Goal: Task Accomplishment & Management: Complete application form

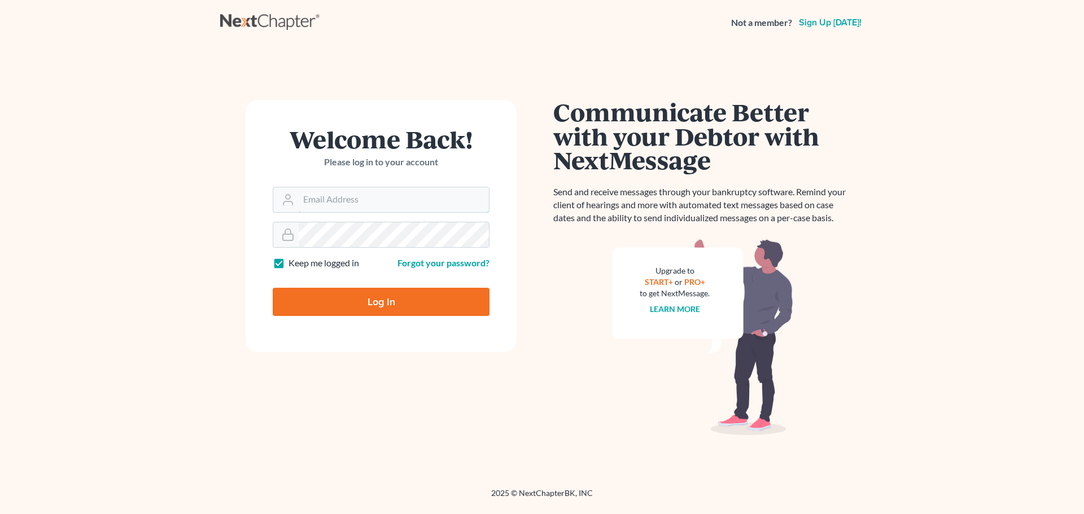
type input "[EMAIL_ADDRESS][DOMAIN_NAME]"
click at [383, 303] on input "Log In" at bounding box center [381, 302] width 217 height 28
type input "Thinking..."
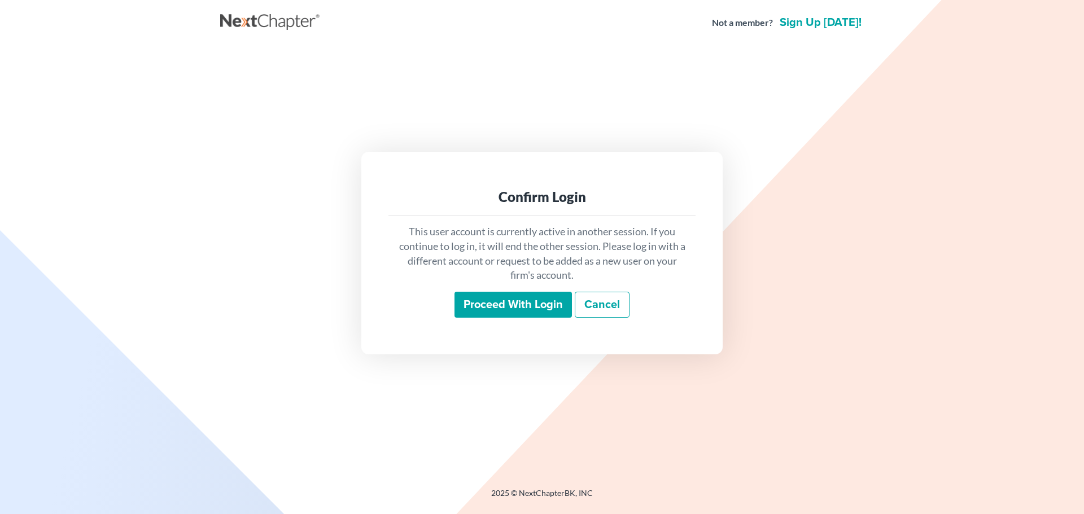
click at [499, 304] on input "Proceed with login" at bounding box center [513, 305] width 117 height 26
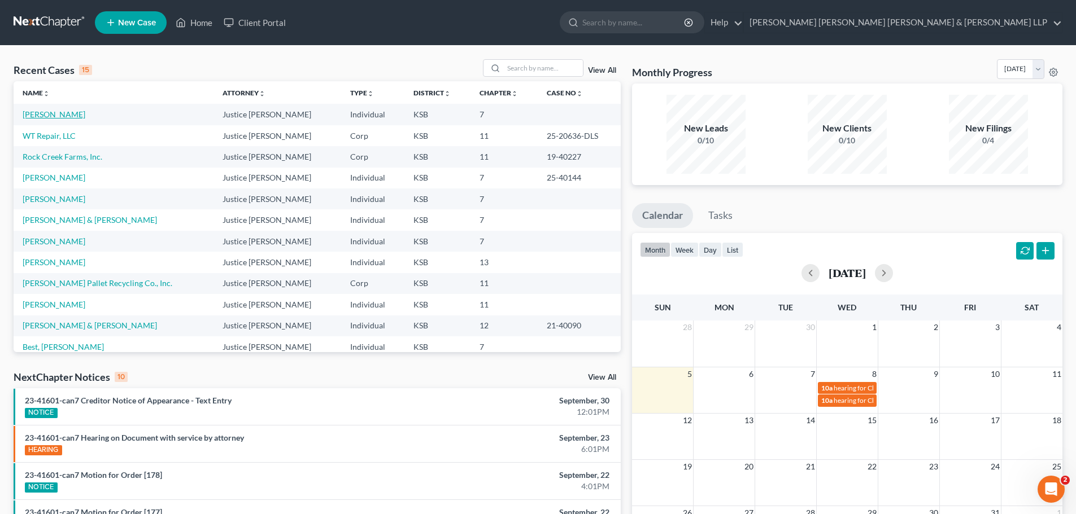
click at [59, 114] on link "[PERSON_NAME]" at bounding box center [54, 115] width 63 height 10
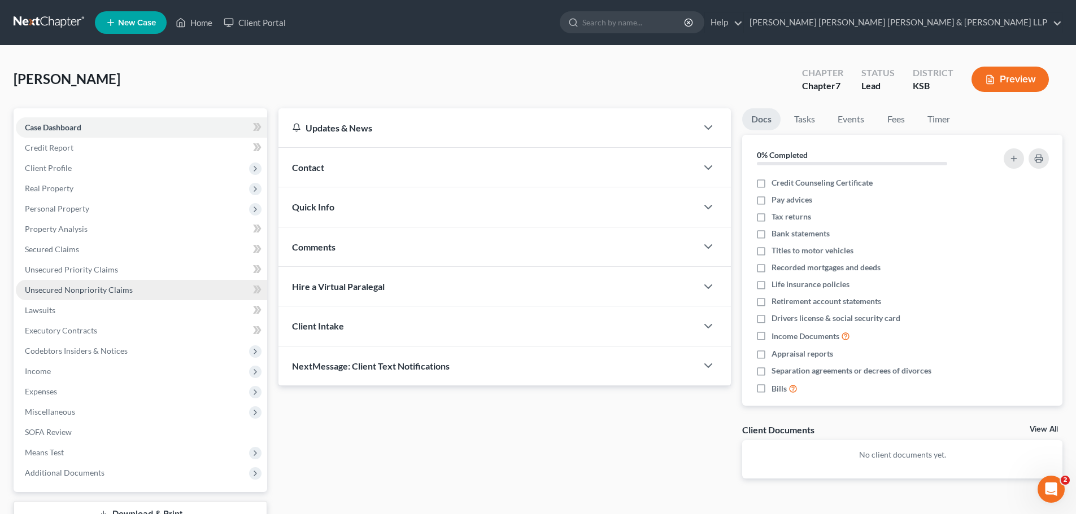
click at [51, 289] on span "Unsecured Nonpriority Claims" at bounding box center [79, 290] width 108 height 10
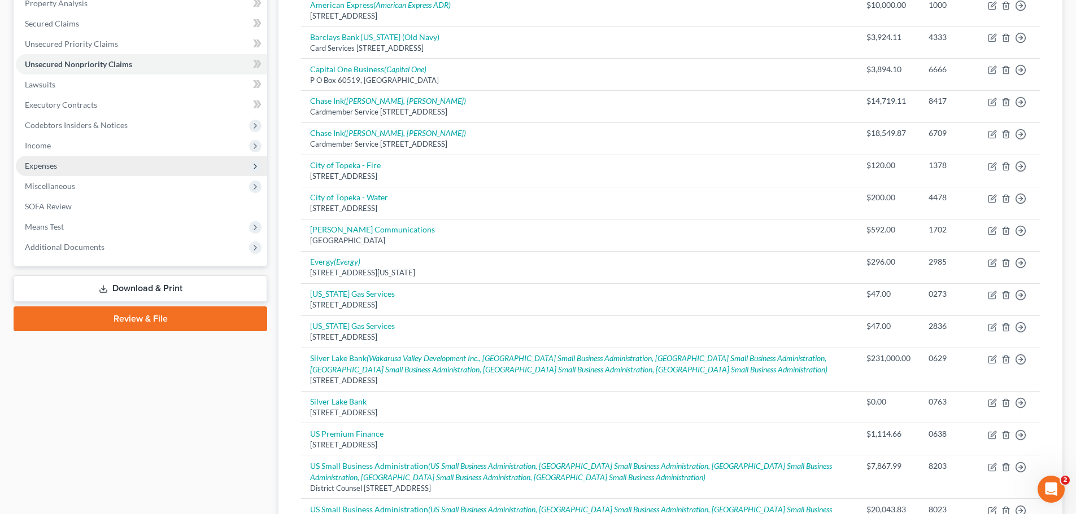
scroll to position [169, 0]
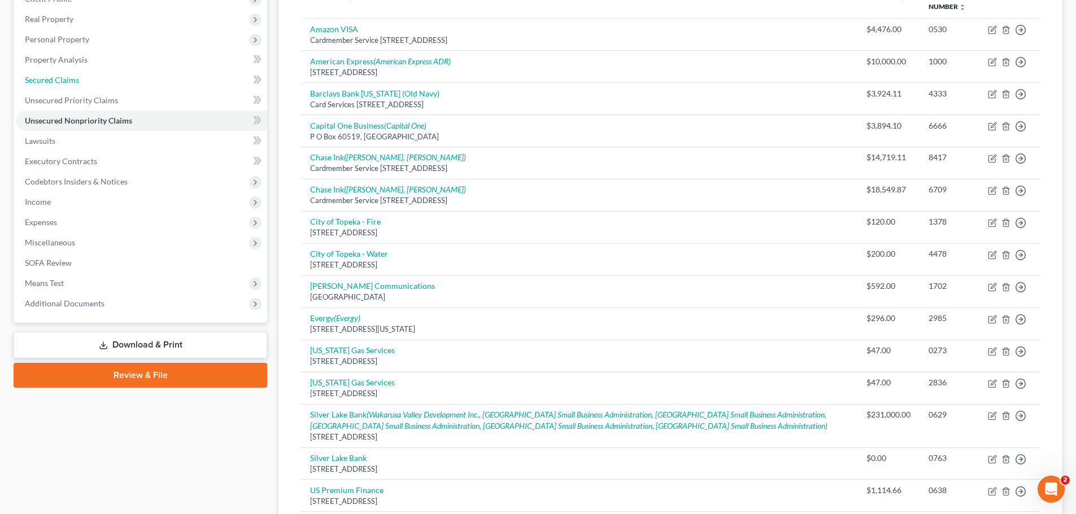
click at [73, 81] on span "Secured Claims" at bounding box center [52, 80] width 54 height 10
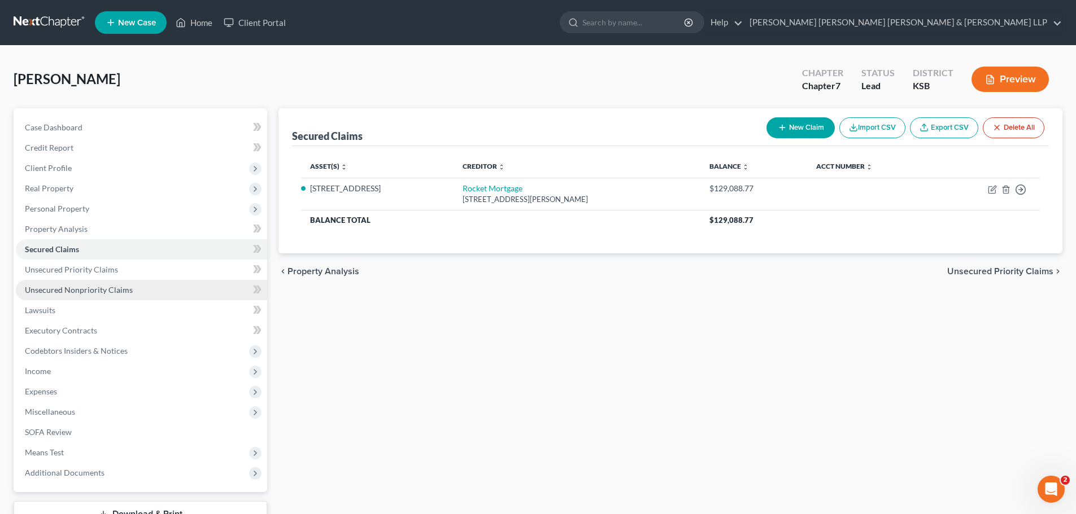
click at [72, 292] on span "Unsecured Nonpriority Claims" at bounding box center [79, 290] width 108 height 10
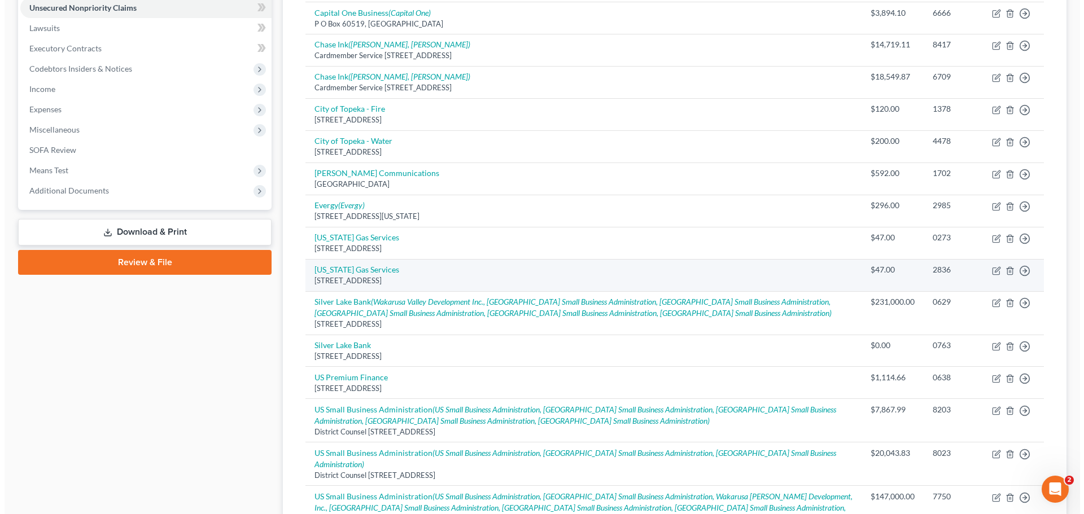
scroll to position [339, 0]
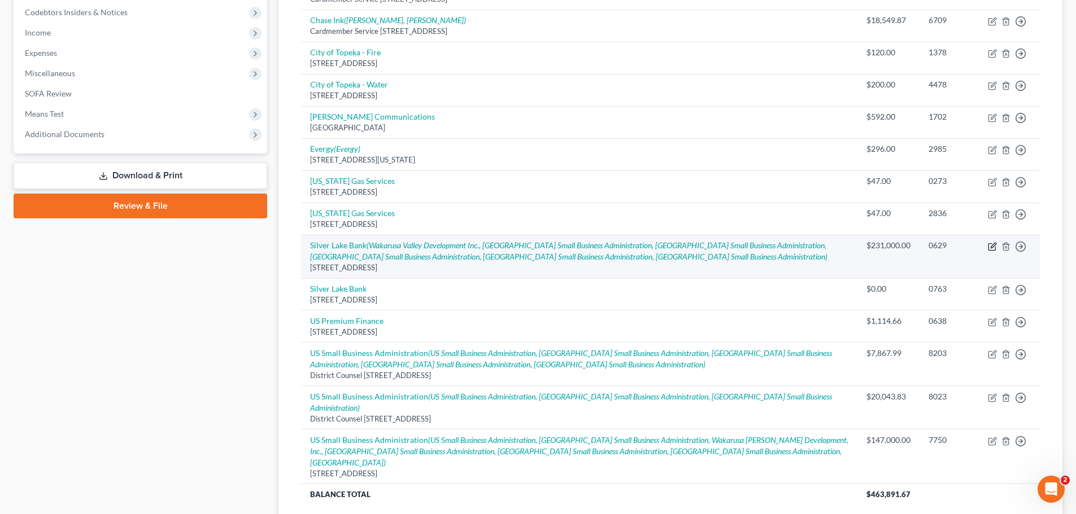
click at [994, 248] on icon "button" at bounding box center [992, 246] width 9 height 9
select select "17"
select select "14"
select select "3"
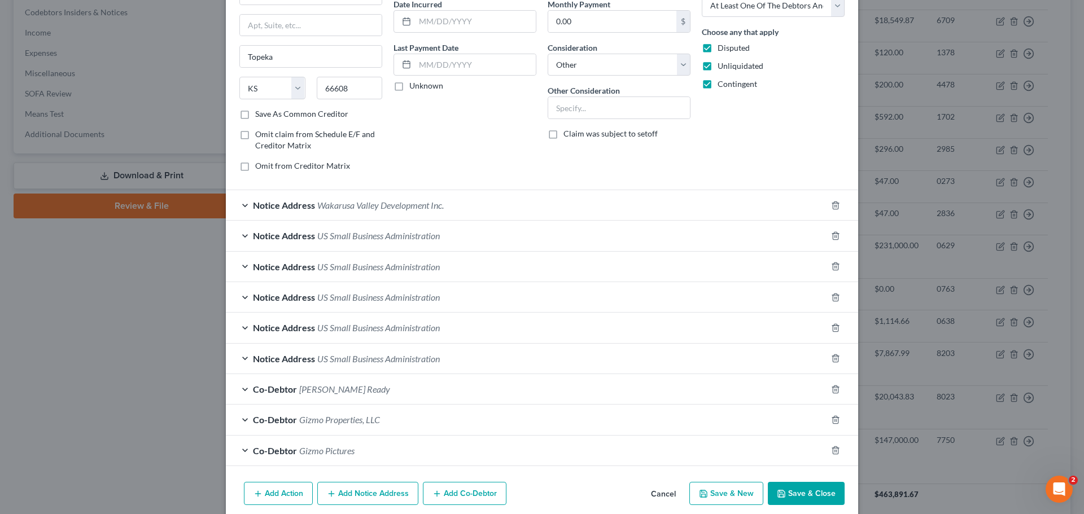
scroll to position [159, 0]
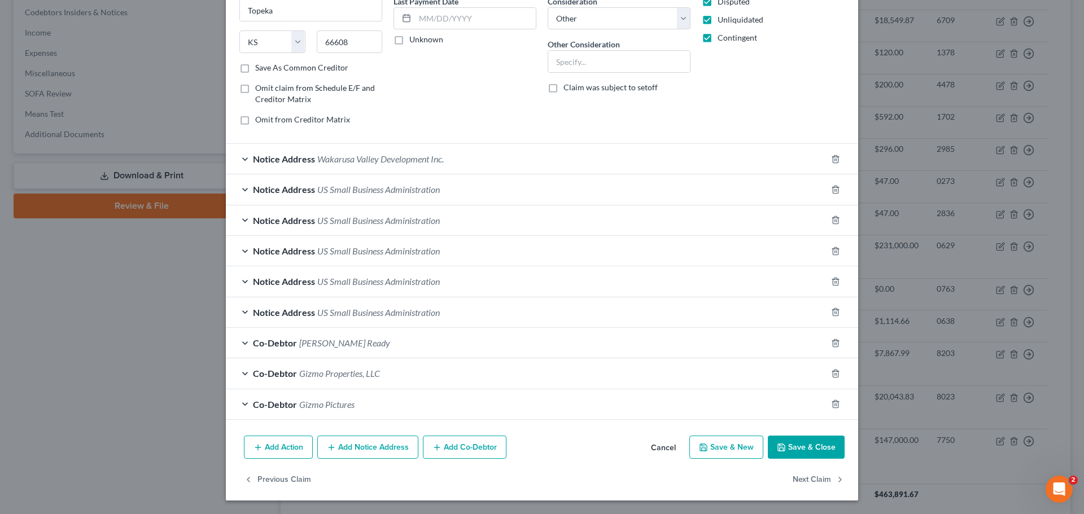
drag, startPoint x: 378, startPoint y: 455, endPoint x: 383, endPoint y: 457, distance: 6.3
click at [382, 457] on button "Add Notice Address" at bounding box center [367, 448] width 101 height 24
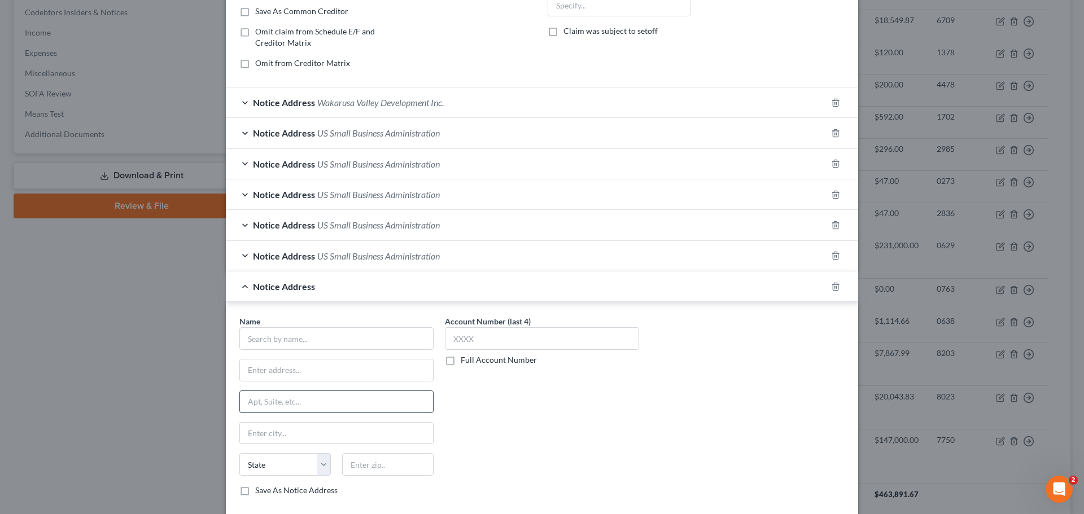
scroll to position [272, 0]
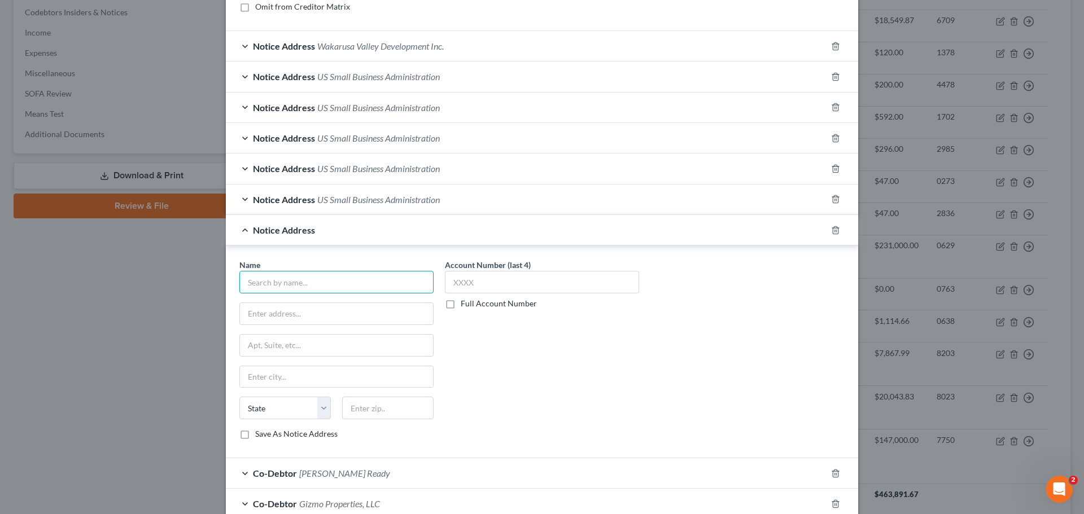
click at [296, 277] on input "text" at bounding box center [336, 282] width 194 height 23
type input "Transworld Systems Inc"
type input "[STREET_ADDRESS][US_STATE][PERSON_NAME]"
type input "Ft [US_STATE]"
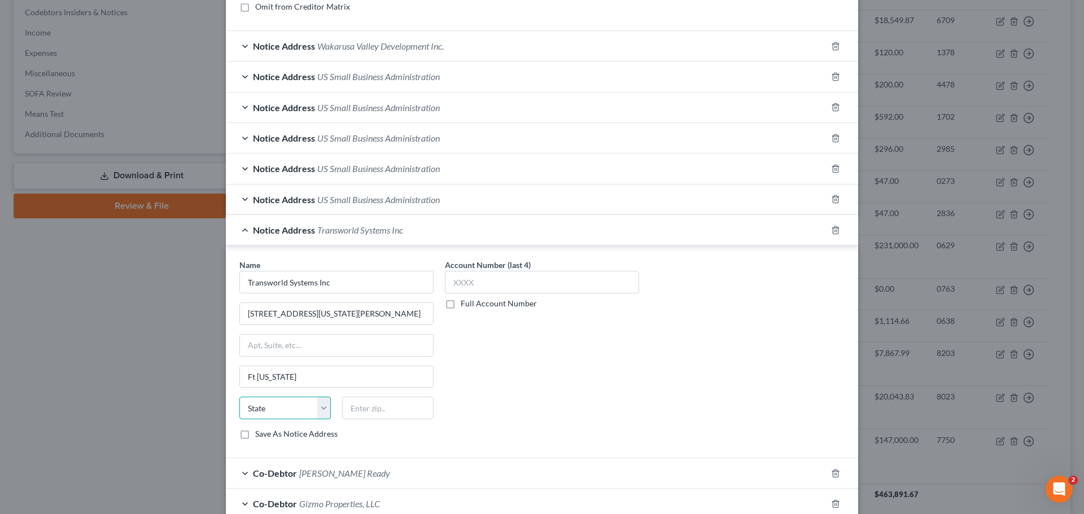
select select "39"
type input "19034"
type input "[GEOGRAPHIC_DATA][US_STATE]"
click at [481, 283] on input "text" at bounding box center [542, 282] width 194 height 23
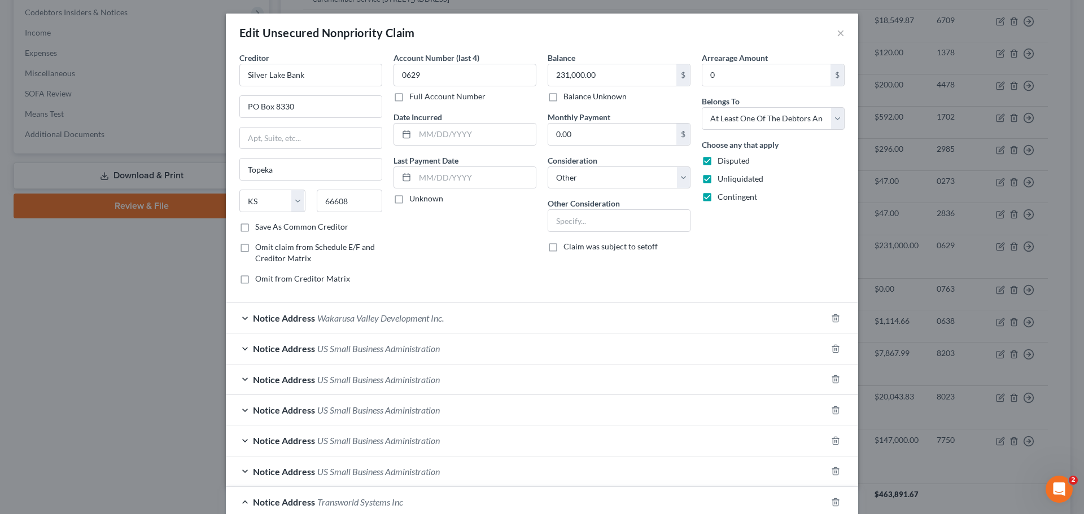
type input "7710"
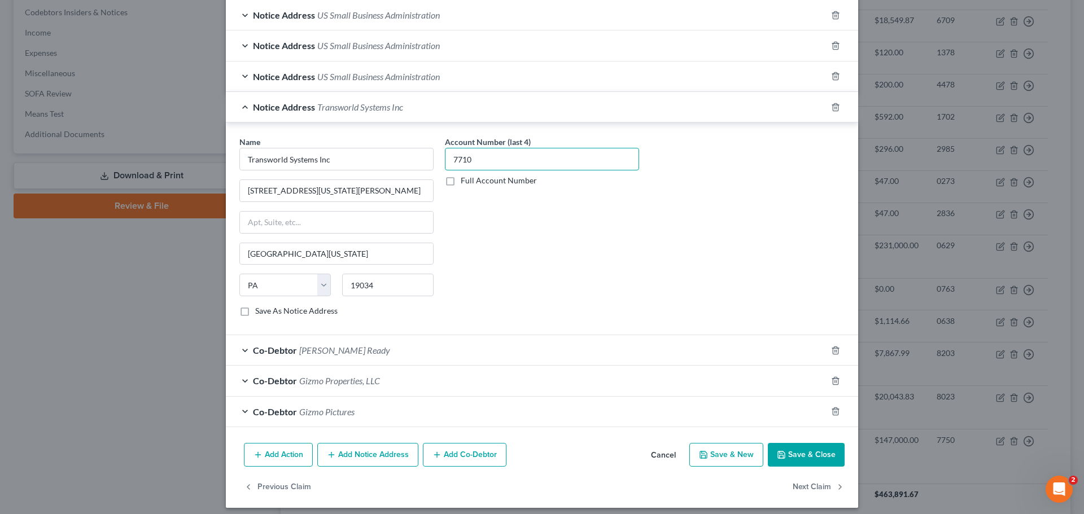
scroll to position [403, 0]
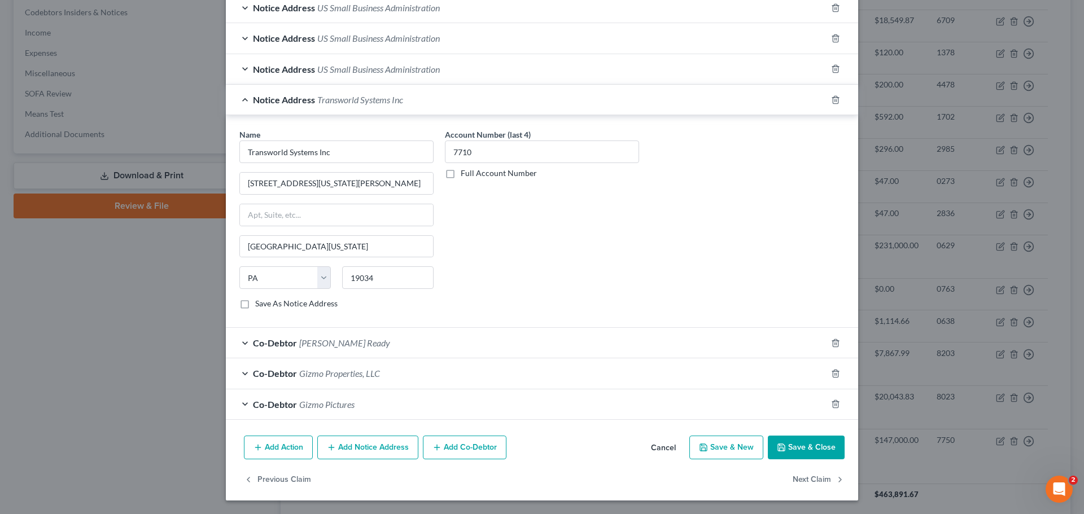
click at [809, 447] on button "Save & Close" at bounding box center [806, 448] width 77 height 24
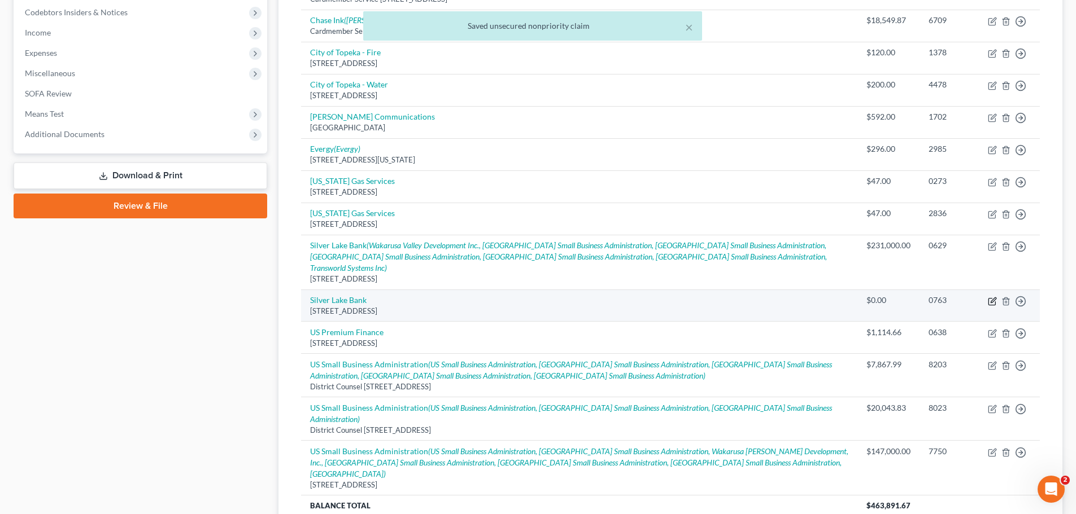
click at [992, 297] on icon "button" at bounding box center [992, 301] width 9 height 9
select select "17"
select select "14"
select select "3"
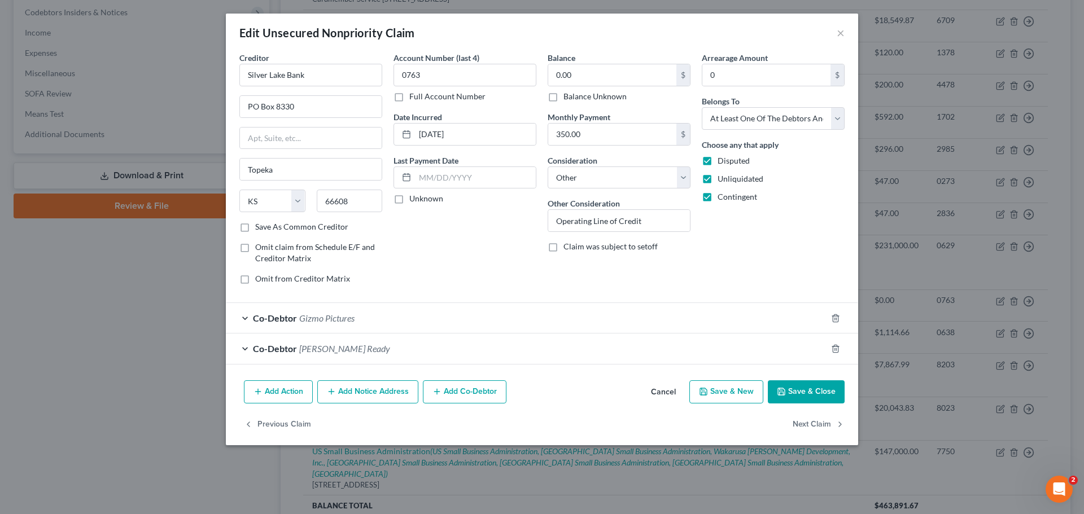
click at [821, 395] on button "Save & Close" at bounding box center [806, 393] width 77 height 24
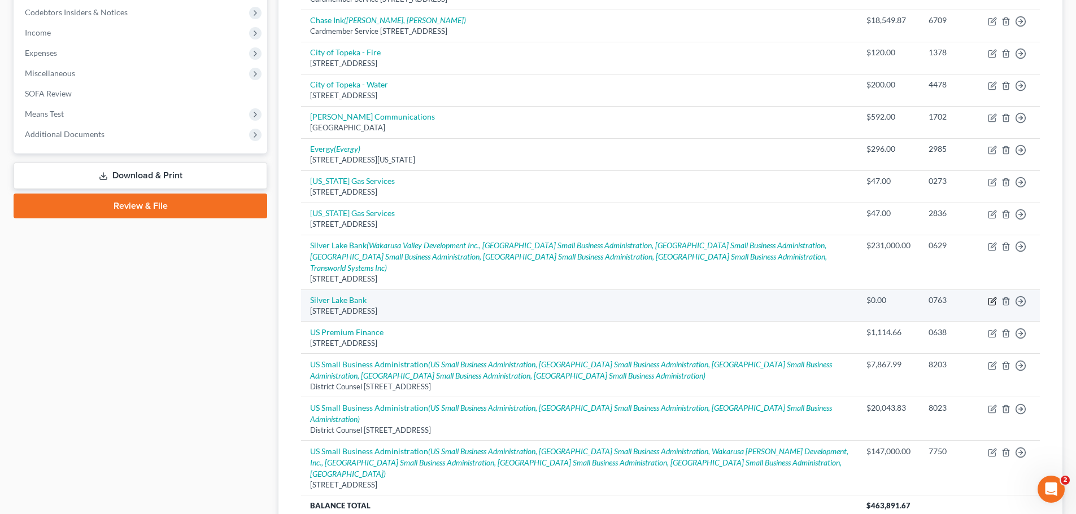
click at [992, 298] on icon "button" at bounding box center [993, 300] width 5 height 5
select select "17"
select select "14"
select select "3"
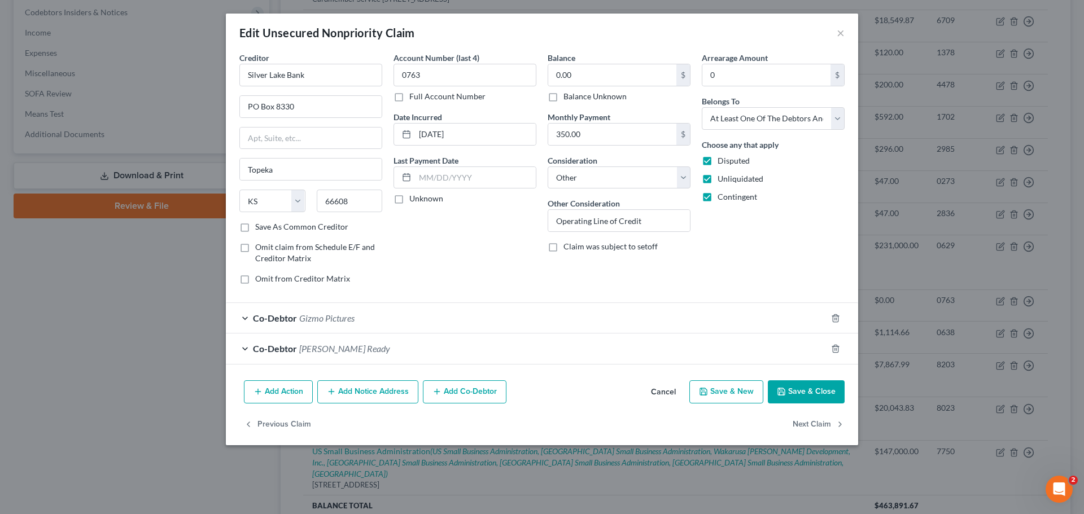
click at [353, 393] on button "Add Notice Address" at bounding box center [367, 393] width 101 height 24
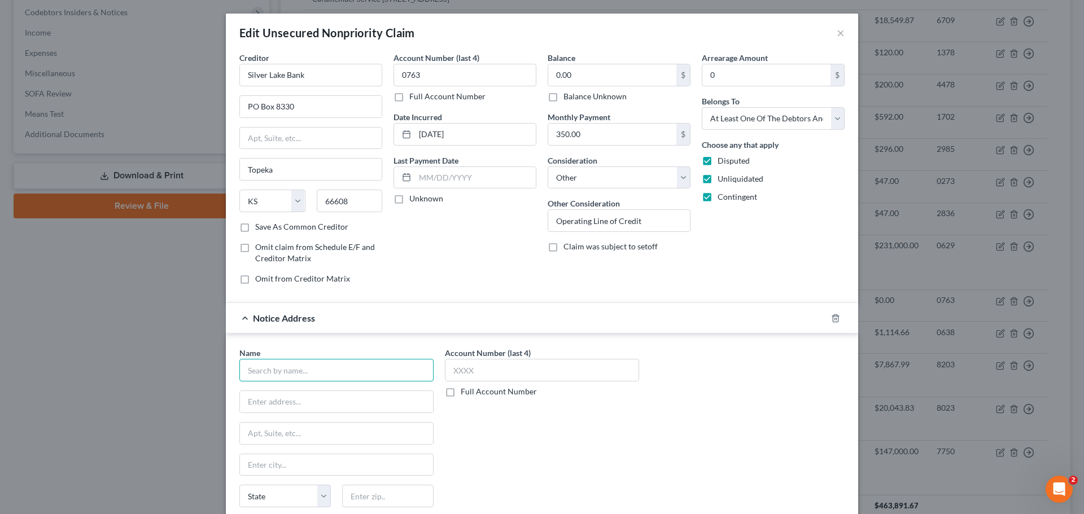
click at [325, 370] on input "text" at bounding box center [336, 370] width 194 height 23
type input "Transworld Systems Inc"
type input "[STREET_ADDRESS][US_STATE][PERSON_NAME]"
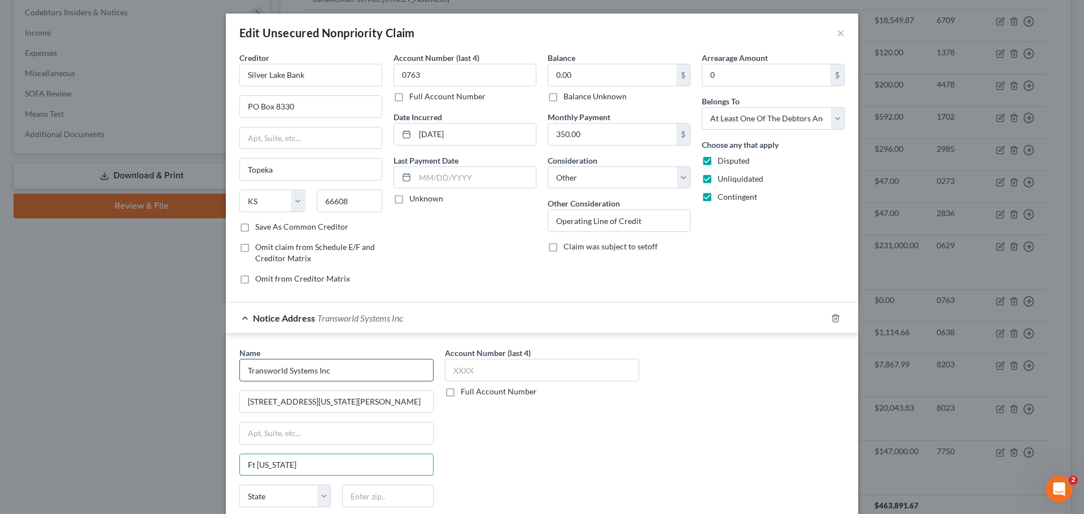
type input "Ft [US_STATE]"
select select "39"
type input "19034"
type input "[GEOGRAPHIC_DATA][US_STATE]"
click at [502, 365] on input "text" at bounding box center [542, 370] width 194 height 23
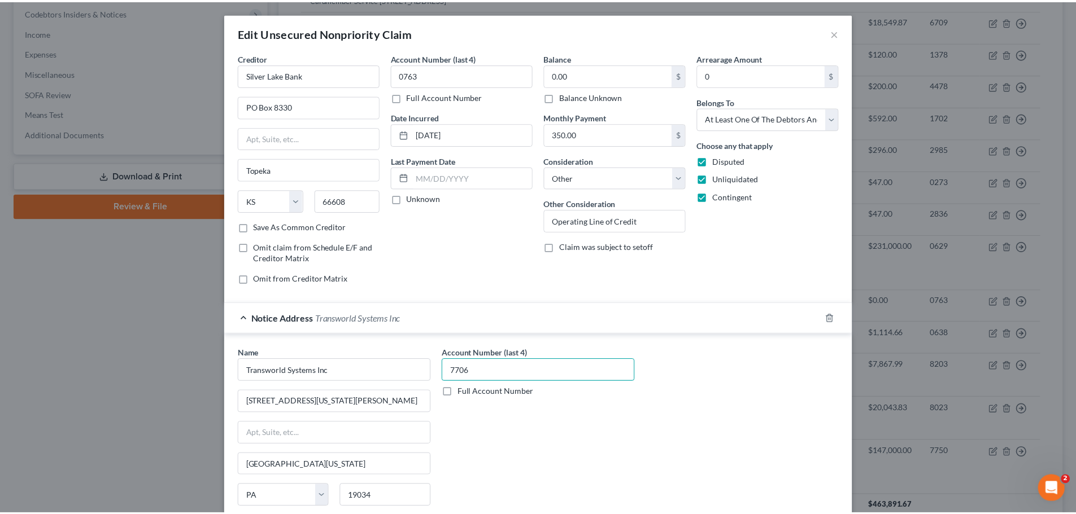
scroll to position [188, 0]
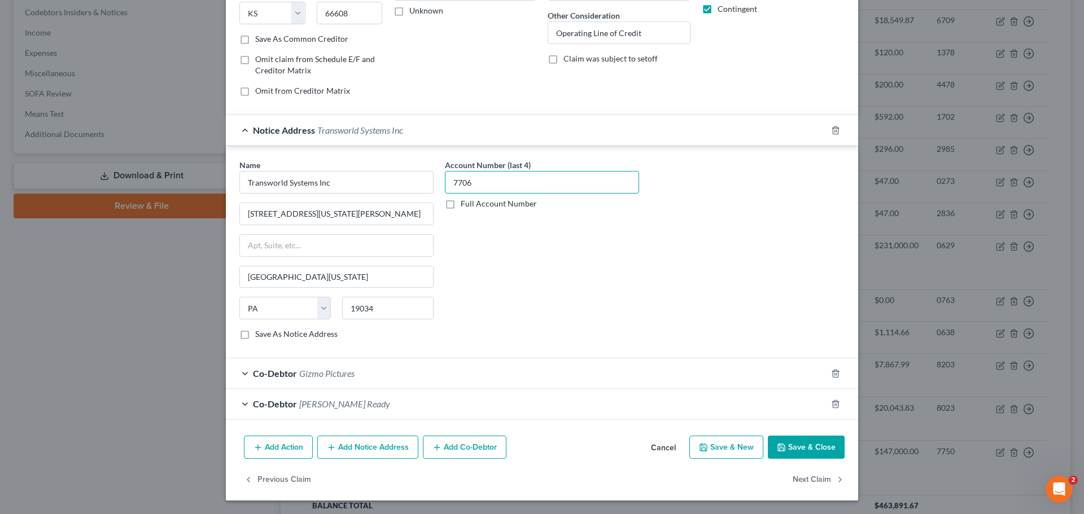
type input "7706"
click at [818, 454] on button "Save & Close" at bounding box center [806, 448] width 77 height 24
